Goal: Task Accomplishment & Management: Complete application form

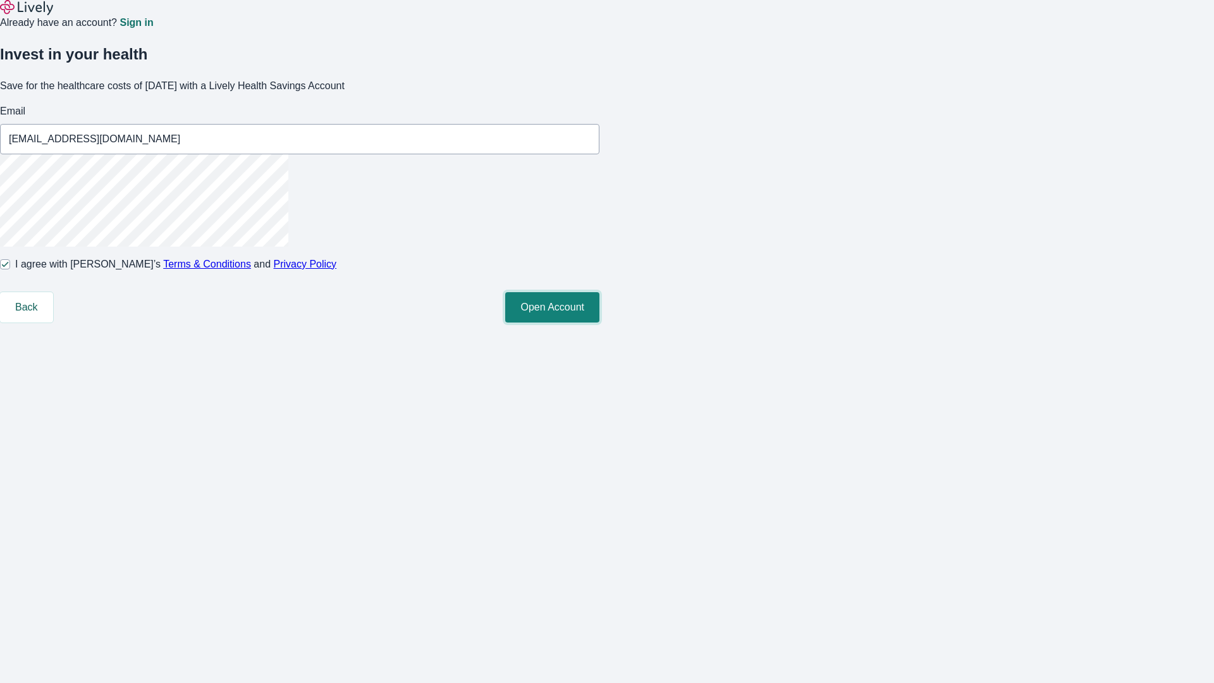
click at [599, 322] on button "Open Account" at bounding box center [552, 307] width 94 height 30
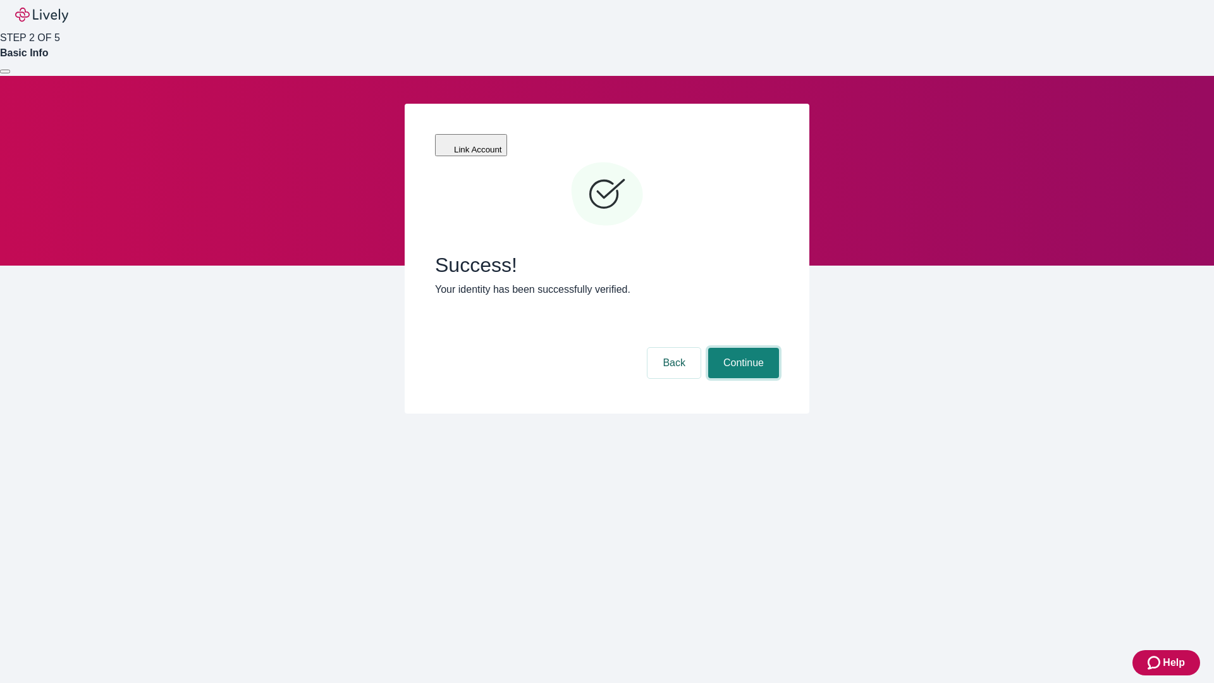
click at [742, 348] on button "Continue" at bounding box center [743, 363] width 71 height 30
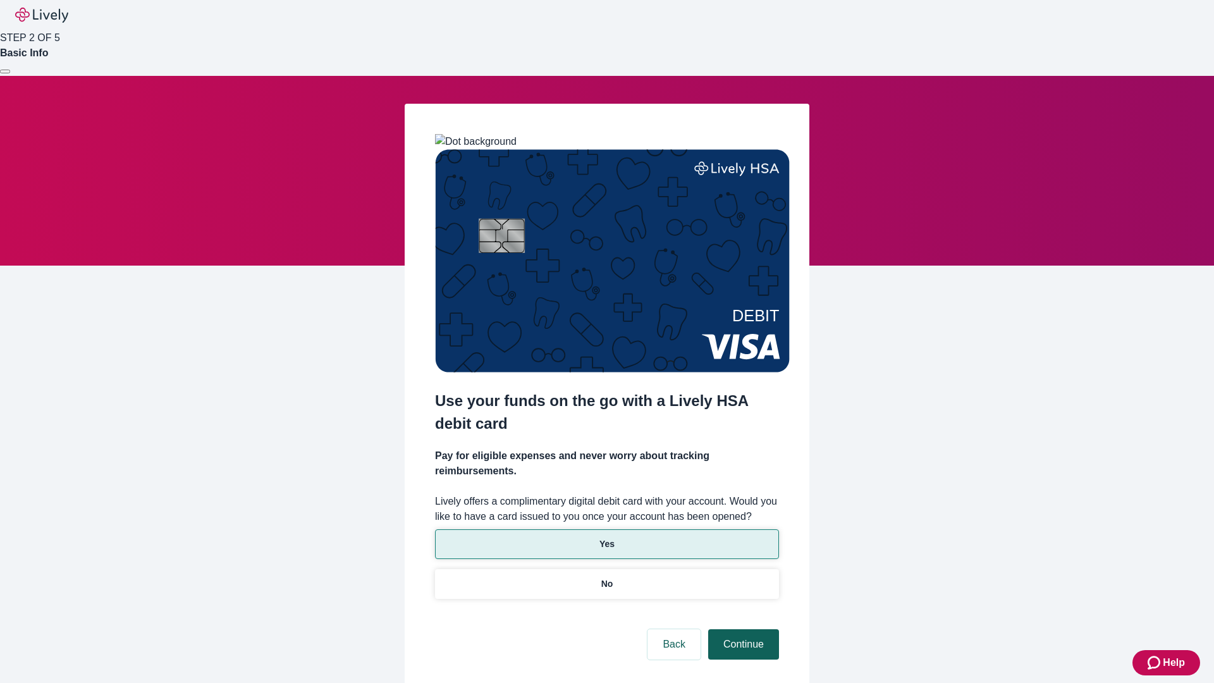
click at [606, 577] on p "No" at bounding box center [607, 583] width 12 height 13
click at [742, 629] on button "Continue" at bounding box center [743, 644] width 71 height 30
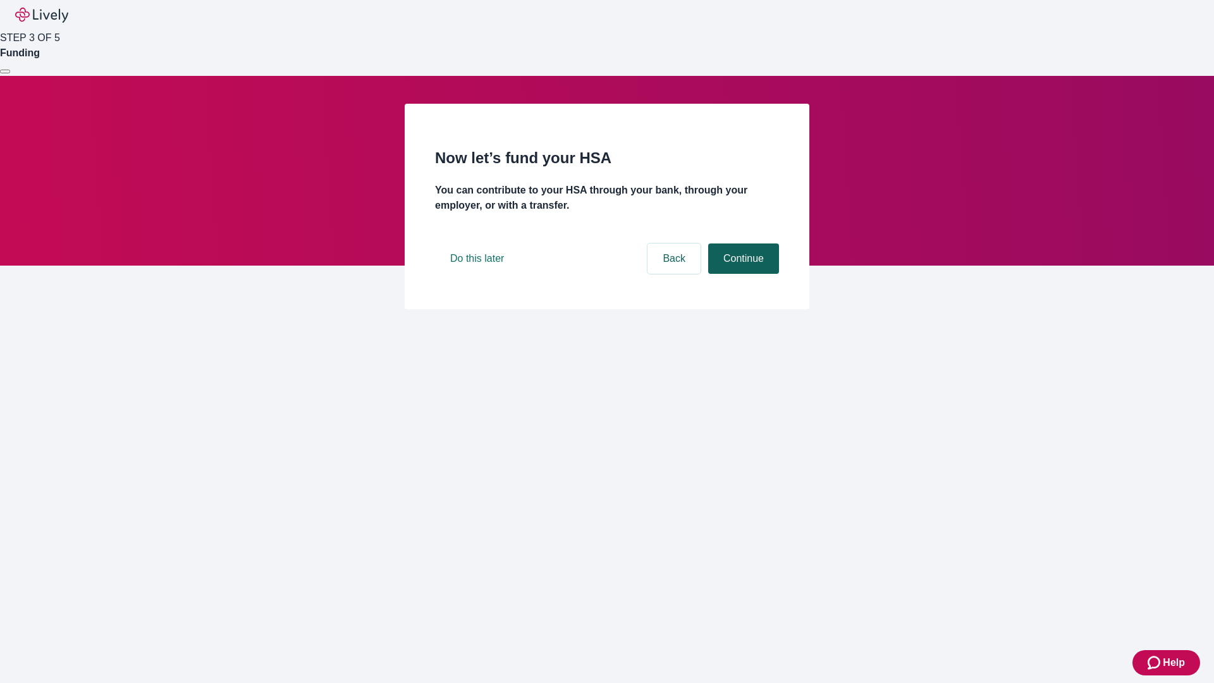
click at [742, 274] on button "Continue" at bounding box center [743, 258] width 71 height 30
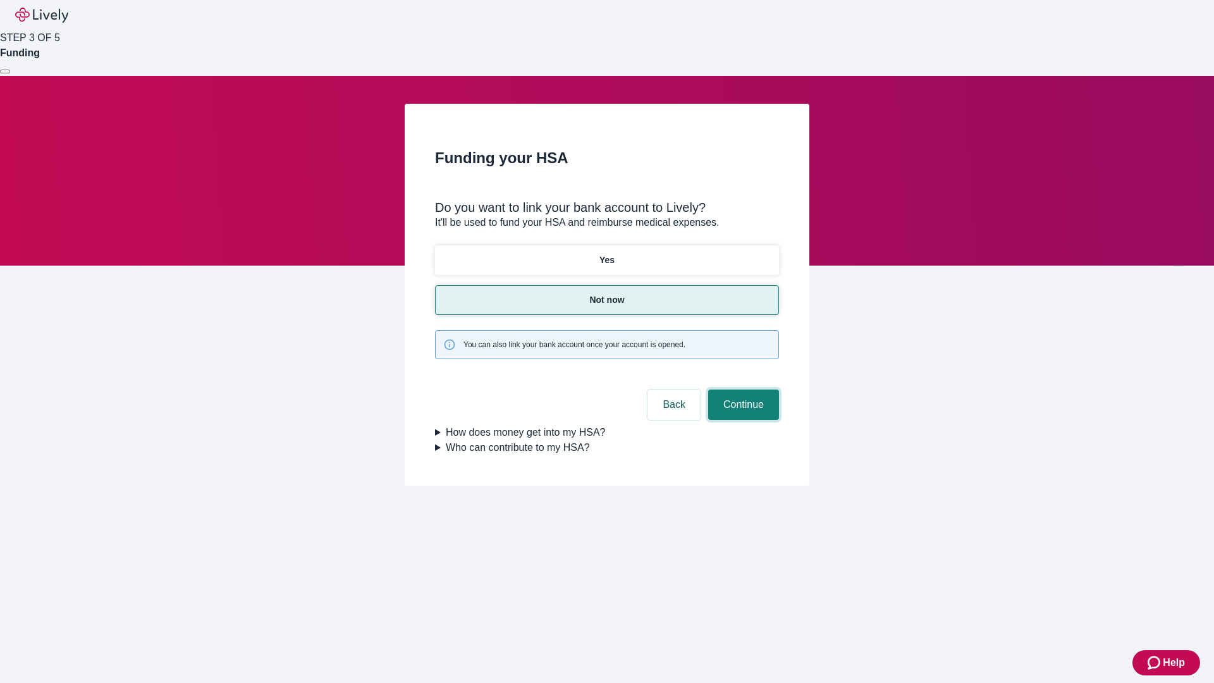
click at [742, 389] on button "Continue" at bounding box center [743, 404] width 71 height 30
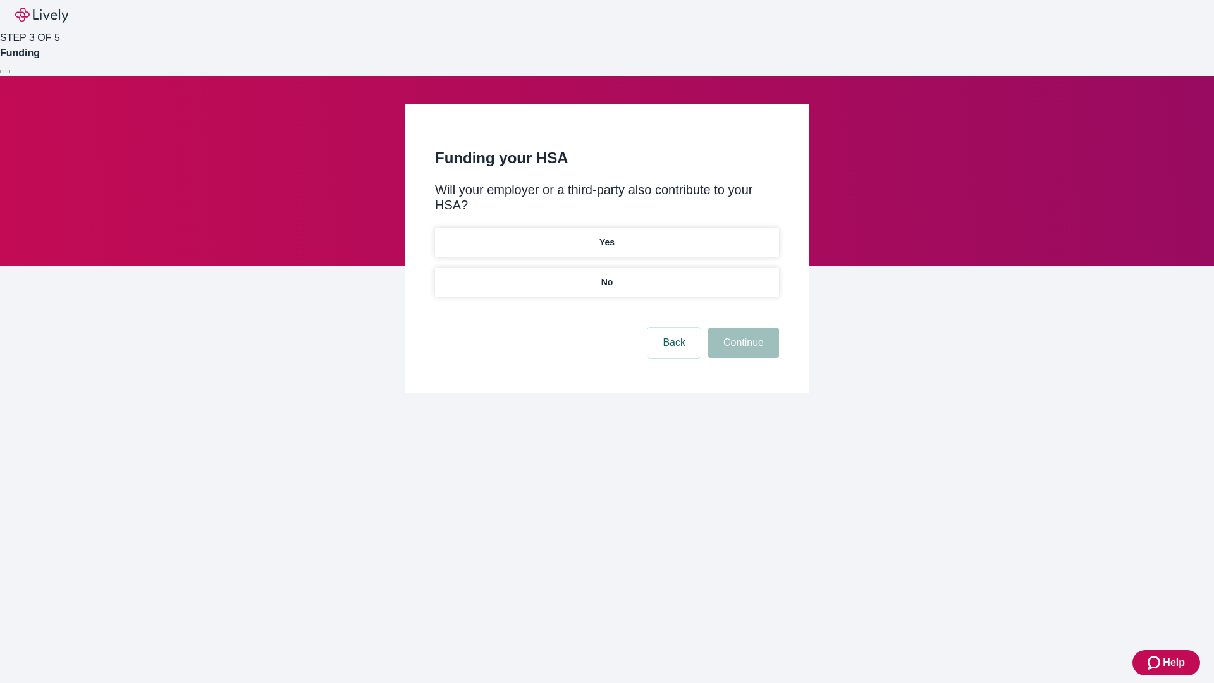
click at [606, 276] on p "No" at bounding box center [607, 282] width 12 height 13
click at [742, 327] on button "Continue" at bounding box center [743, 342] width 71 height 30
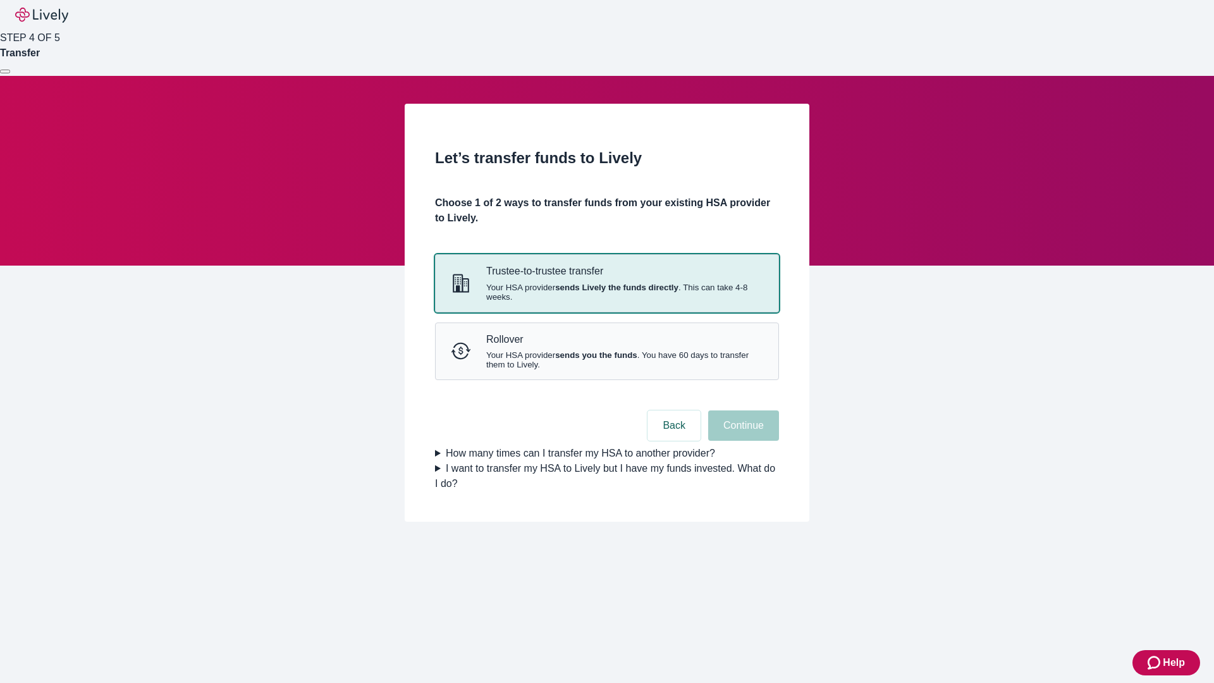
click at [606, 292] on strong "sends Lively the funds directly" at bounding box center [616, 287] width 123 height 9
click at [742, 441] on button "Continue" at bounding box center [743, 425] width 71 height 30
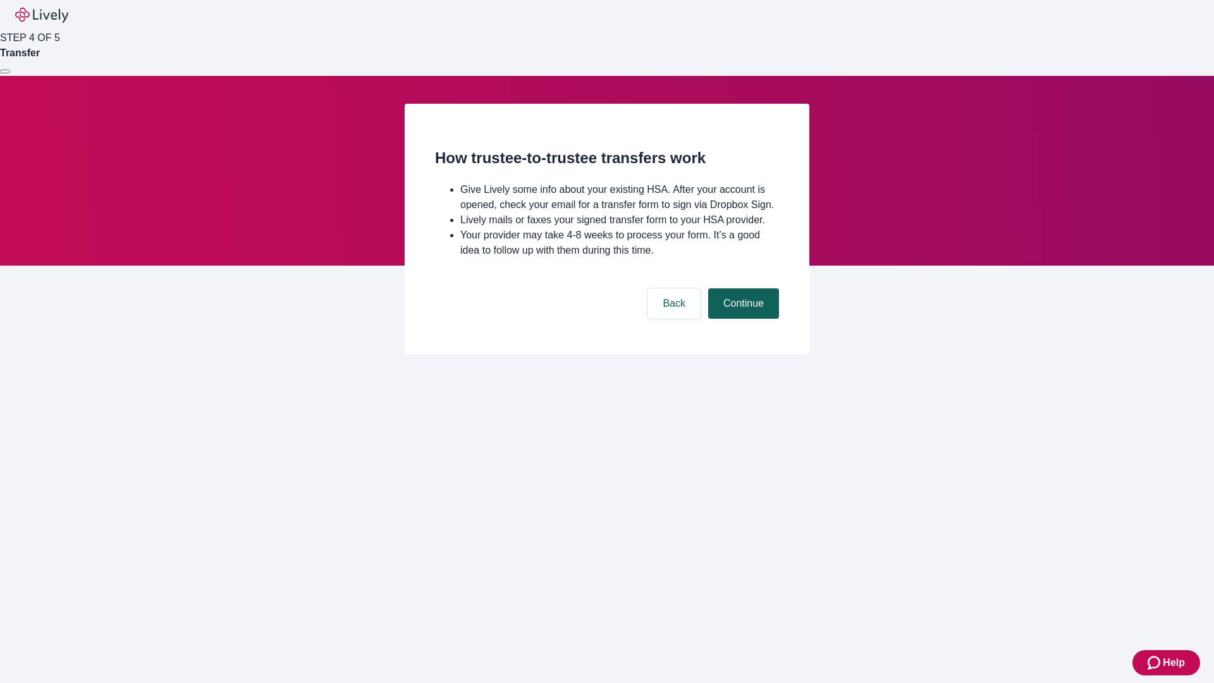
click at [742, 319] on button "Continue" at bounding box center [743, 303] width 71 height 30
